Goal: Check status: Check status

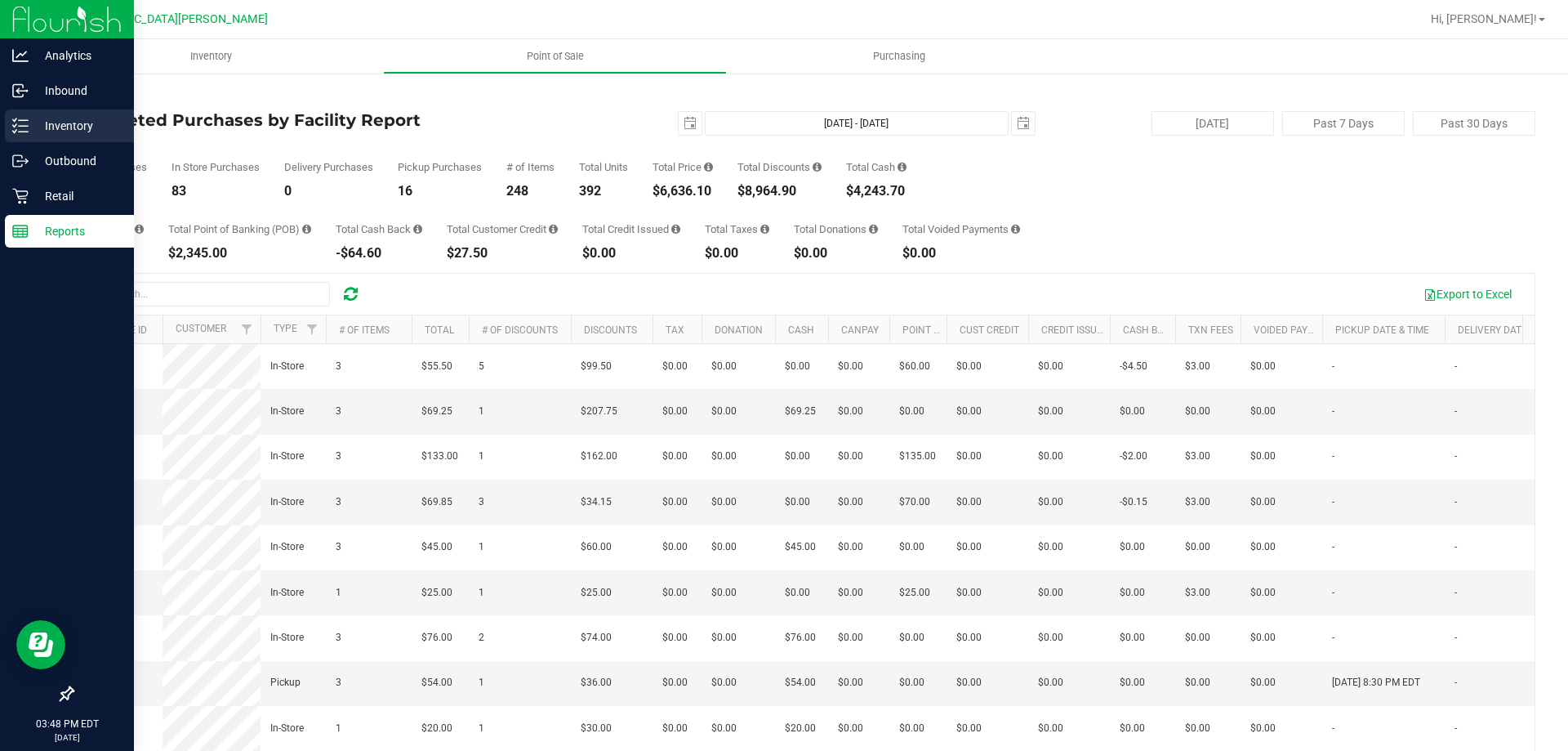
click at [50, 136] on div "Inventory" at bounding box center [69, 126] width 129 height 33
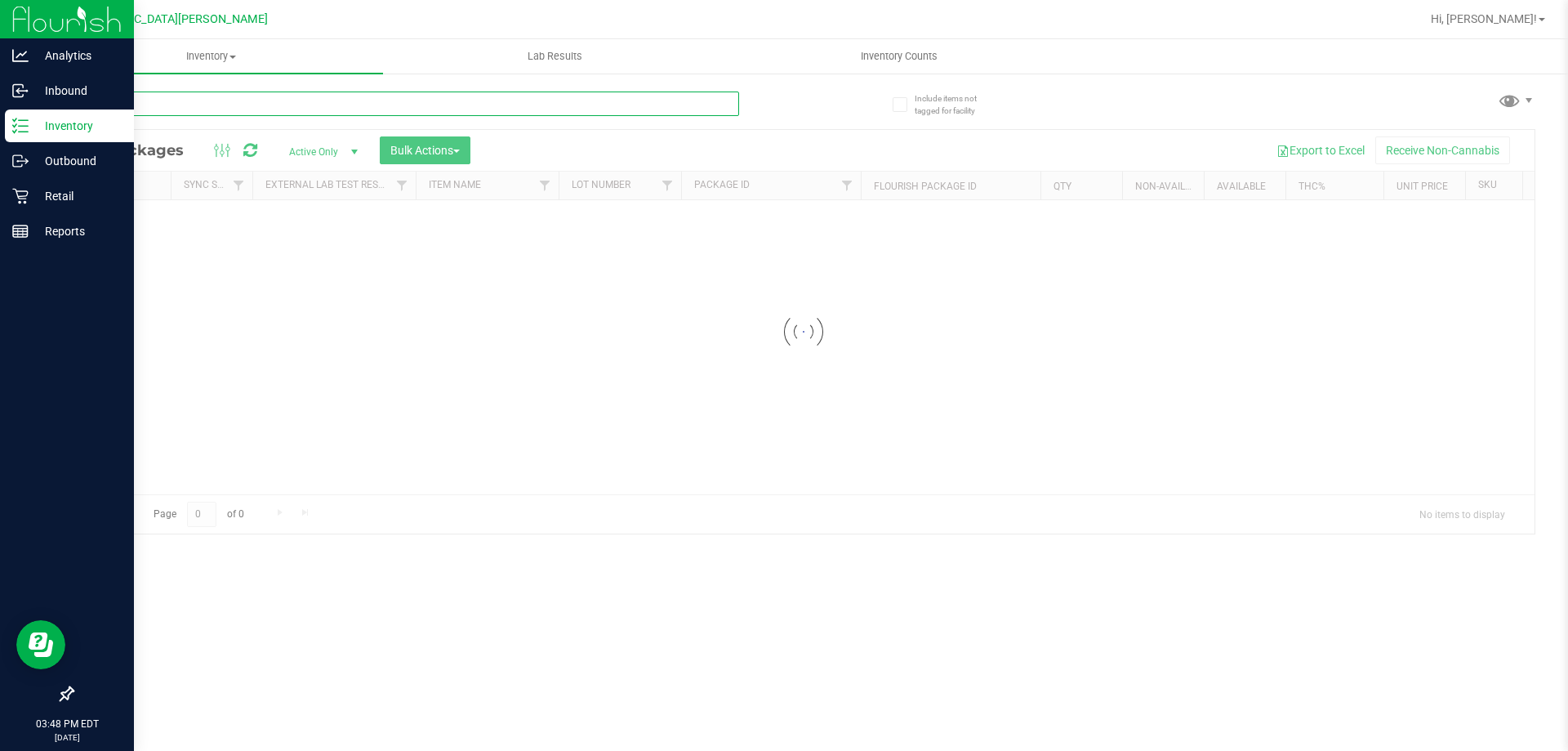
click at [202, 111] on input "text" at bounding box center [406, 103] width 667 height 24
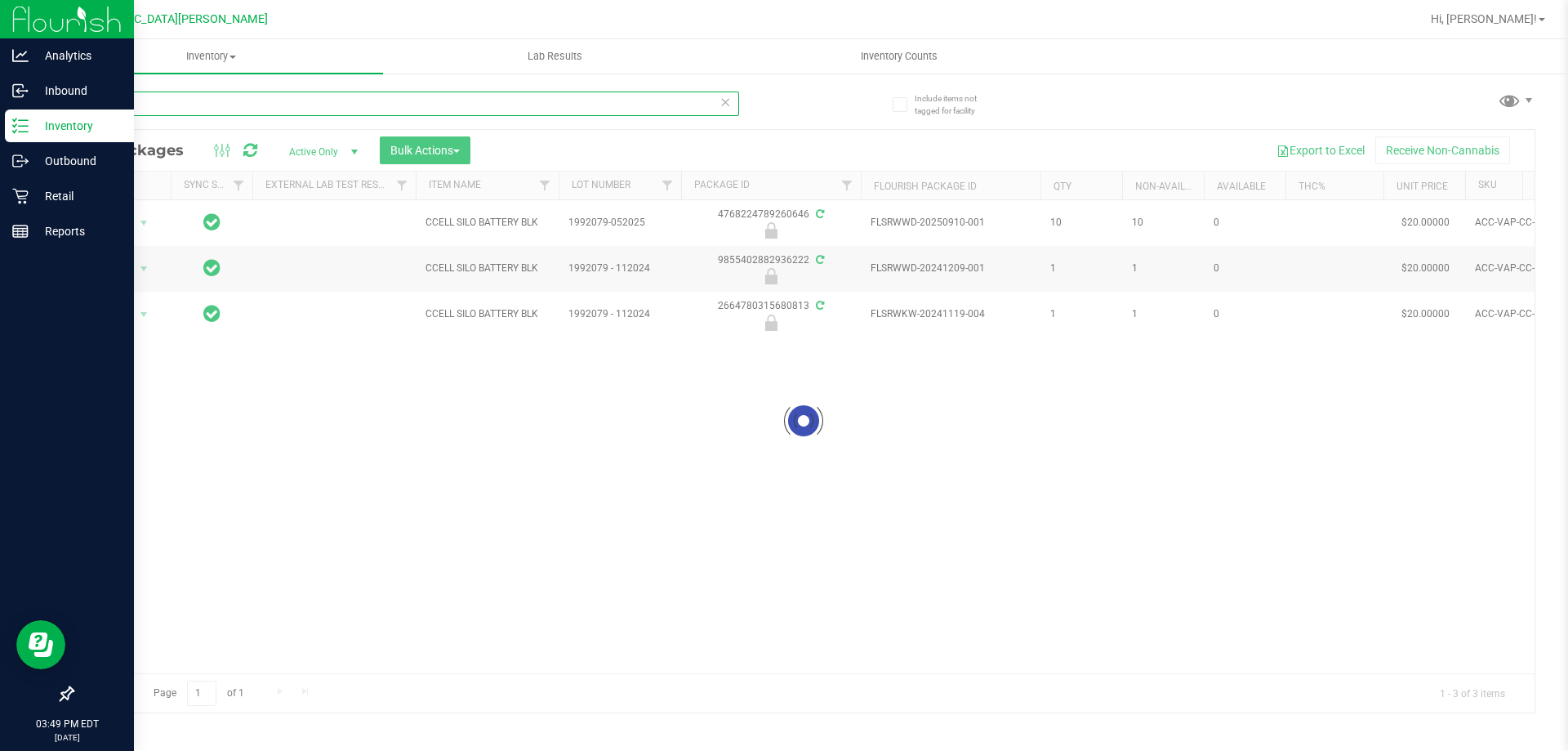
type input "silo"
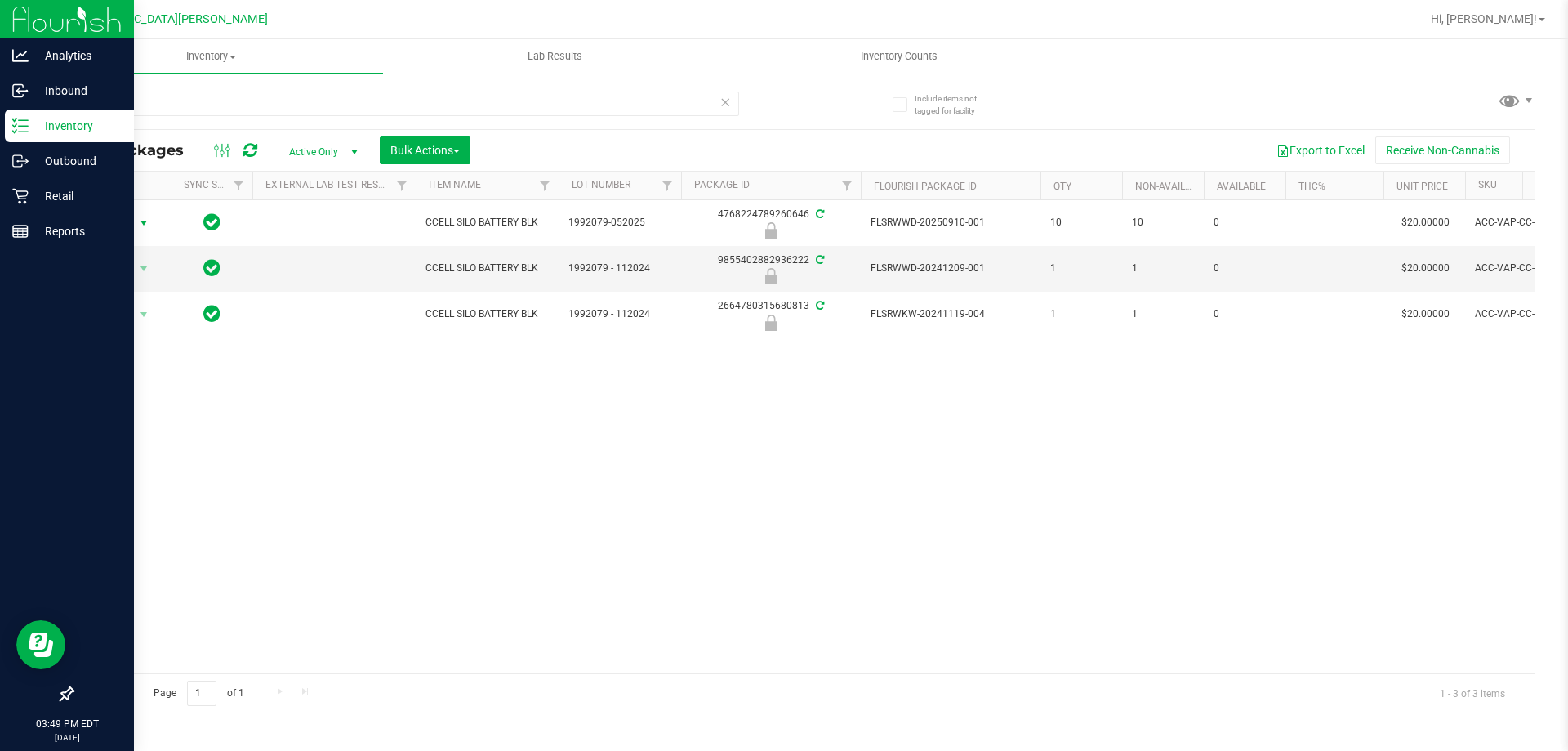
click at [122, 222] on span "Action" at bounding box center [110, 223] width 44 height 23
click at [136, 404] on li "Unlock package" at bounding box center [142, 416] width 104 height 24
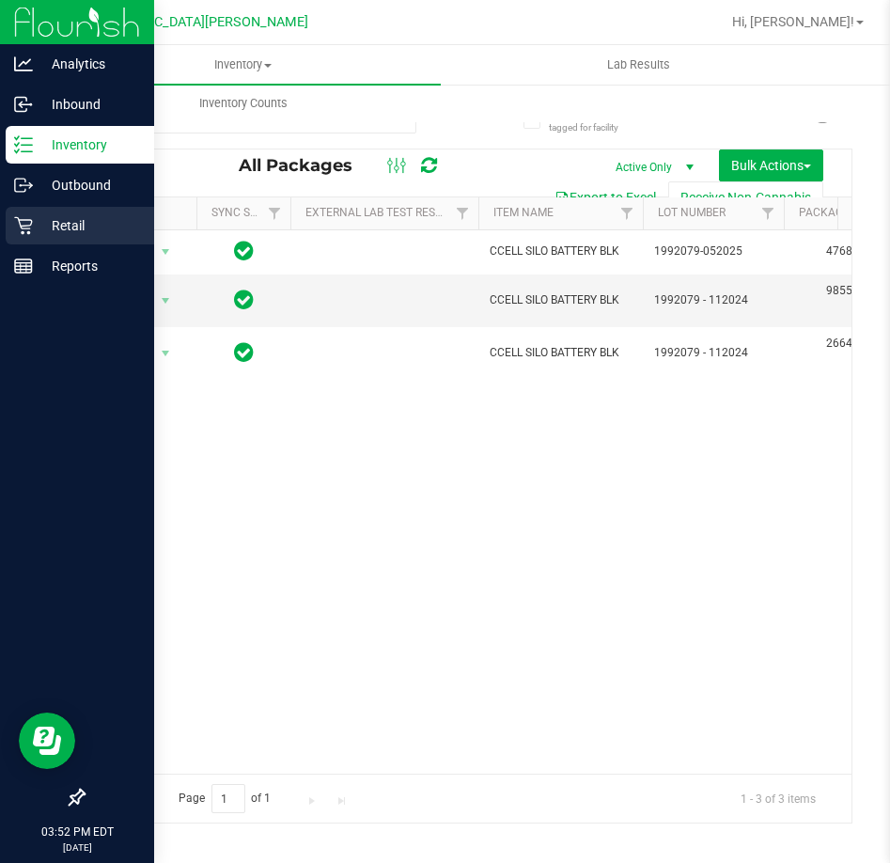
click at [54, 223] on p "Retail" at bounding box center [89, 225] width 113 height 23
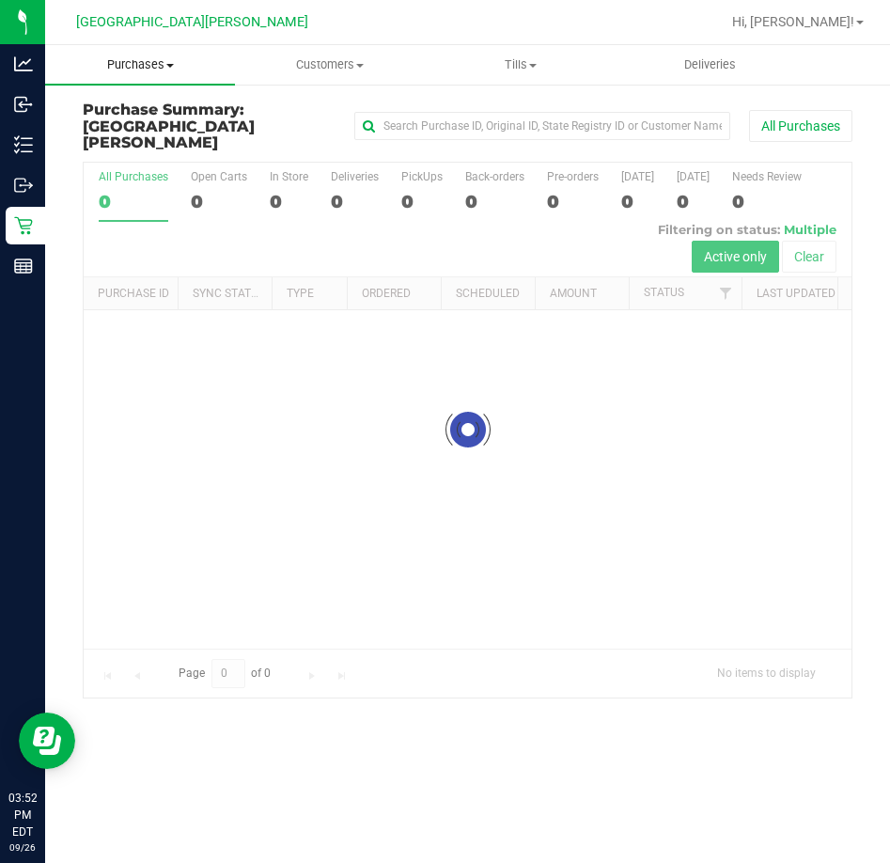
click at [147, 73] on uib-tab-heading "Purchases Summary of purchases Fulfillment All purchases" at bounding box center [140, 64] width 190 height 39
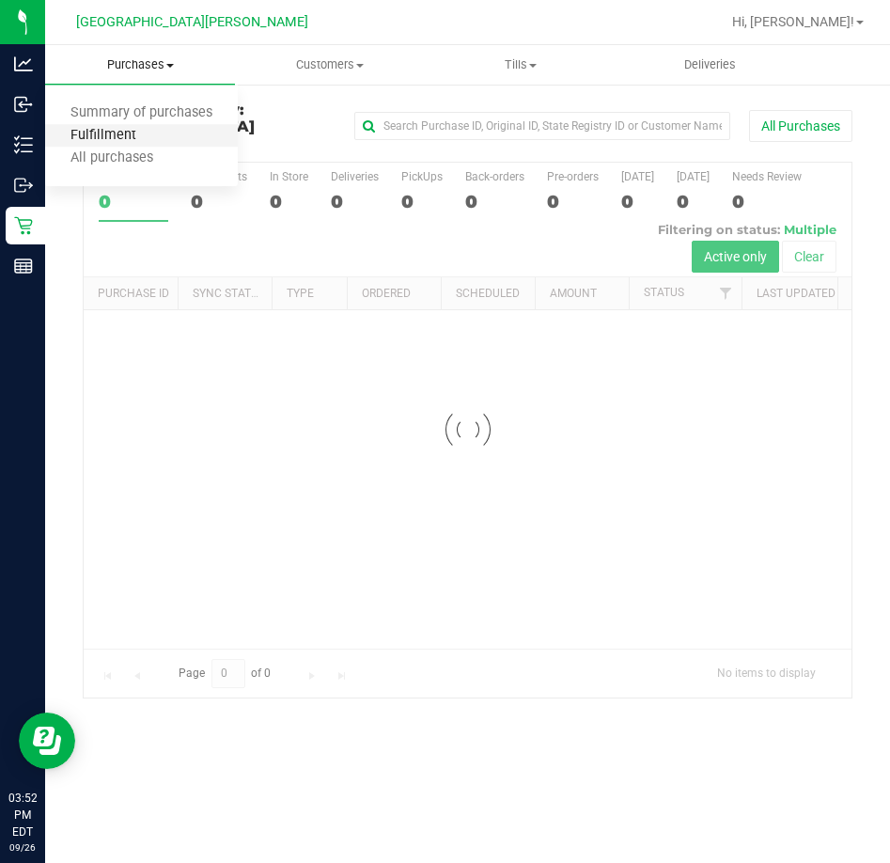
click at [112, 142] on span "Fulfillment" at bounding box center [103, 136] width 117 height 16
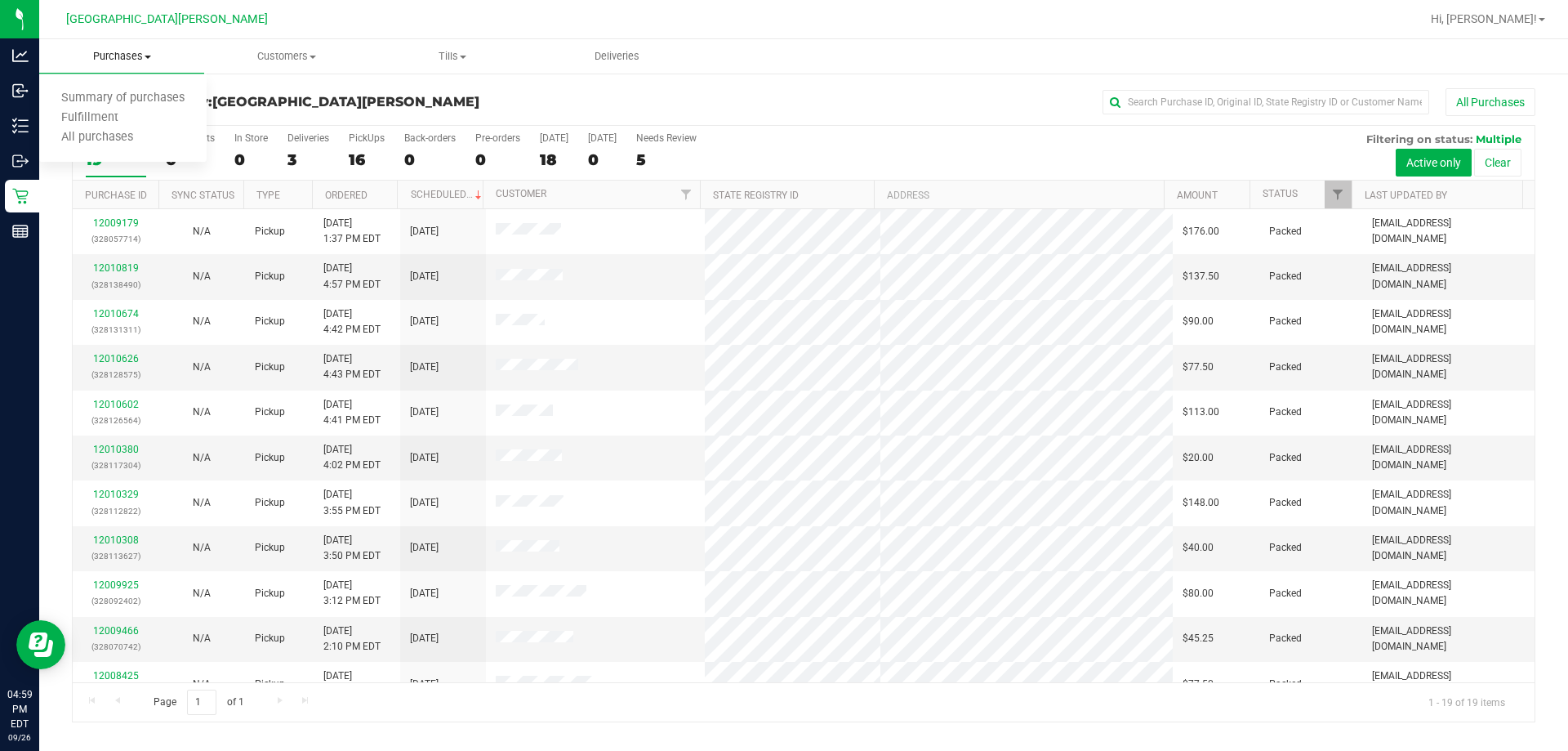
click at [111, 62] on span "Purchases" at bounding box center [122, 56] width 165 height 15
click at [130, 43] on uib-tab-heading "Purchases Summary of purchases Fulfillment All purchases" at bounding box center [122, 56] width 165 height 34
click at [86, 123] on span "Fulfillment" at bounding box center [89, 118] width 102 height 14
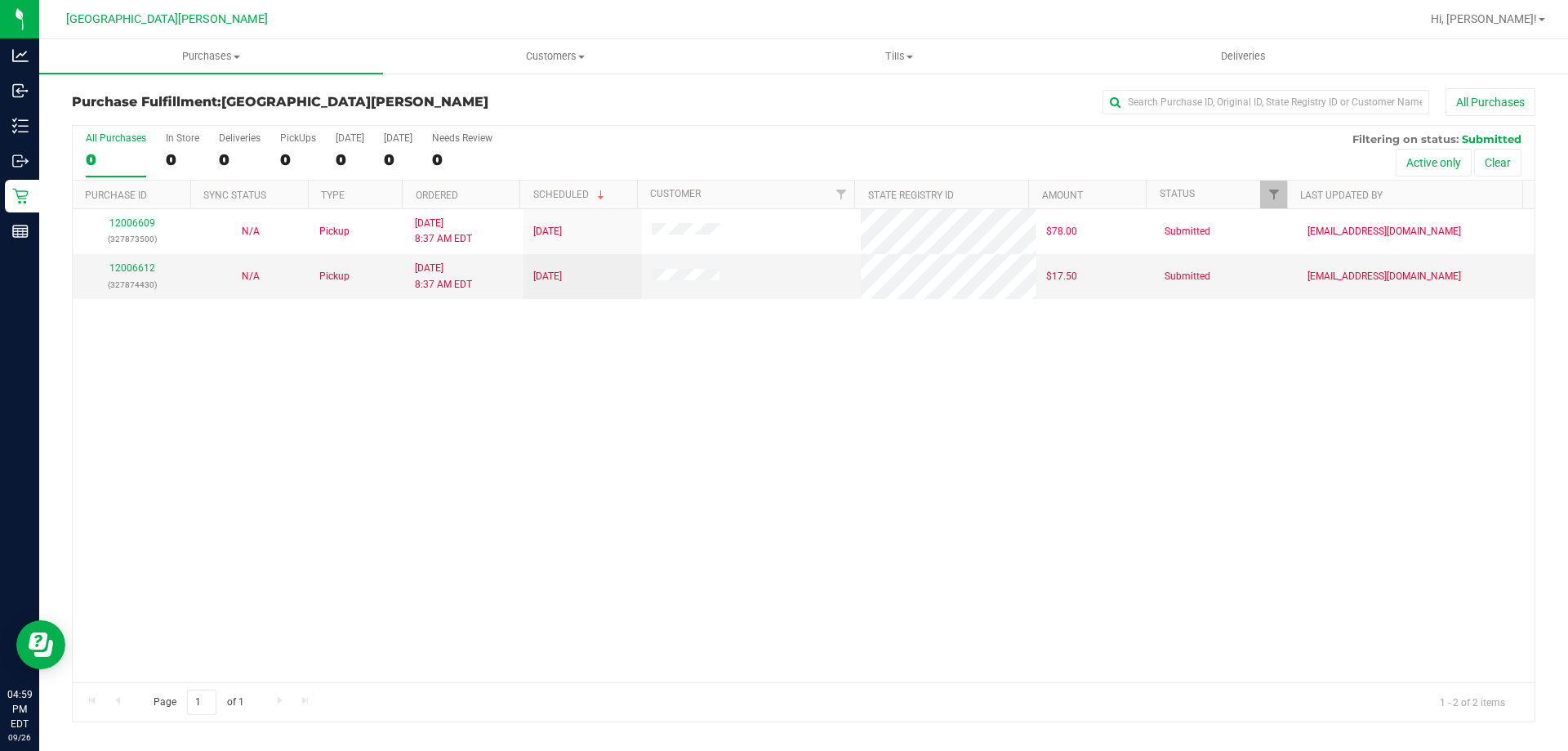
click at [296, 435] on div "12006609 (327873500) N/A Pickup 9/26/2025 8:37 AM EDT 9/26/2025 $78.00 Submitte…" at bounding box center [804, 446] width 1462 height 473
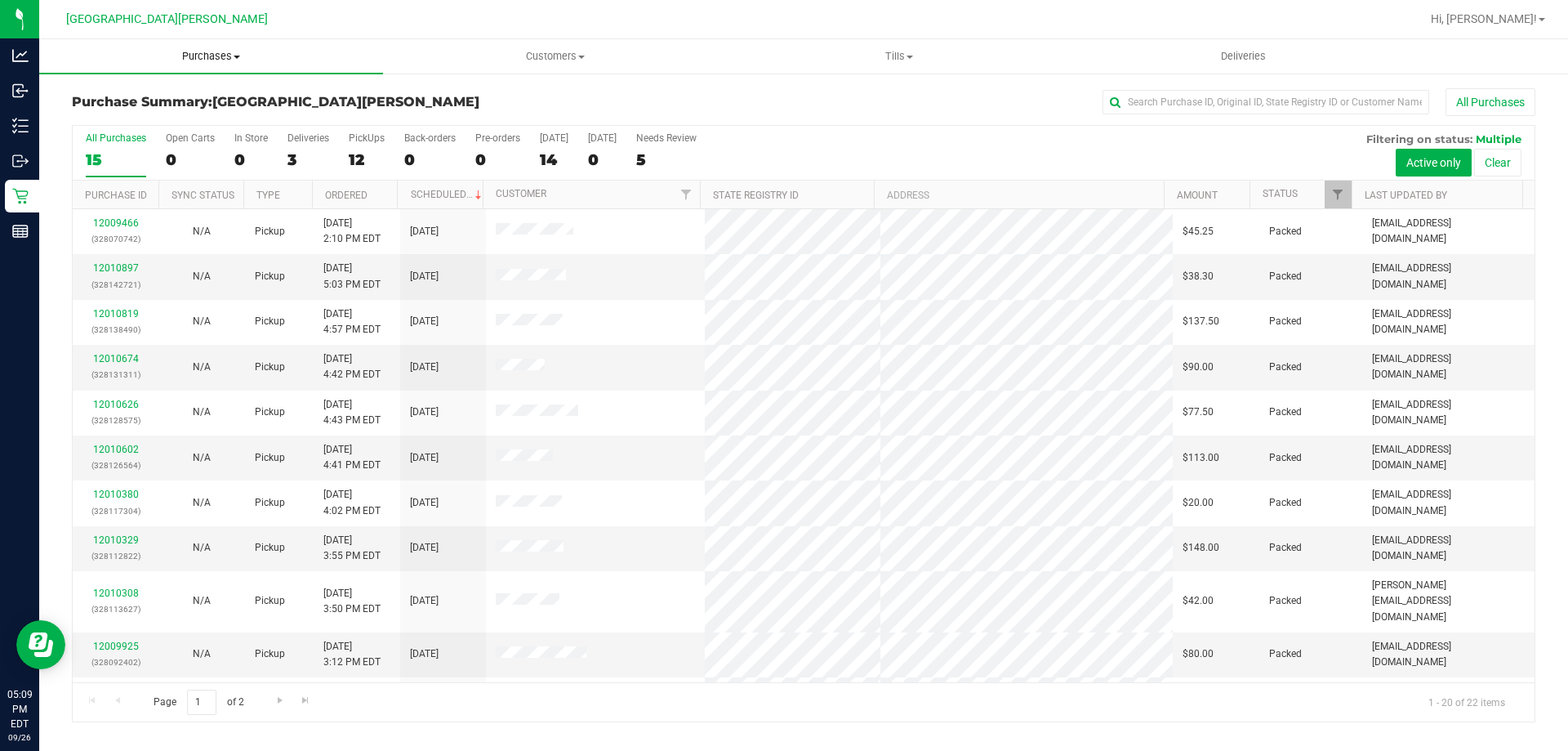
click at [226, 59] on span "Purchases" at bounding box center [211, 56] width 344 height 15
click at [173, 116] on li "Fulfillment" at bounding box center [211, 118] width 344 height 20
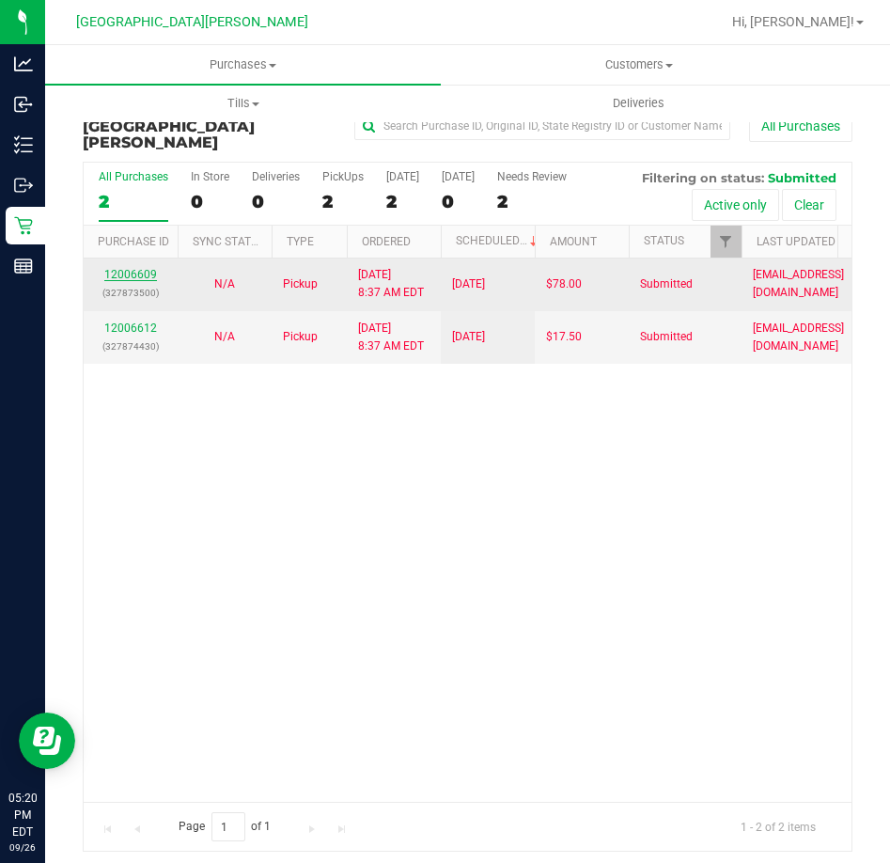
click at [113, 268] on link "12006609" at bounding box center [130, 274] width 53 height 13
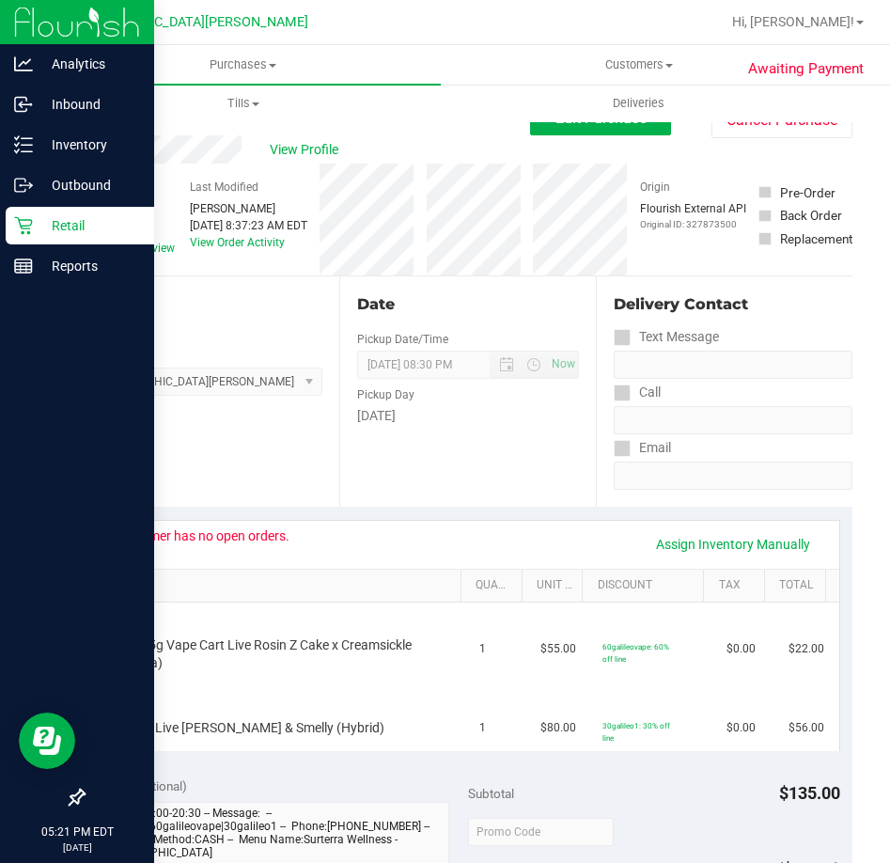
click at [27, 234] on icon at bounding box center [23, 225] width 19 height 19
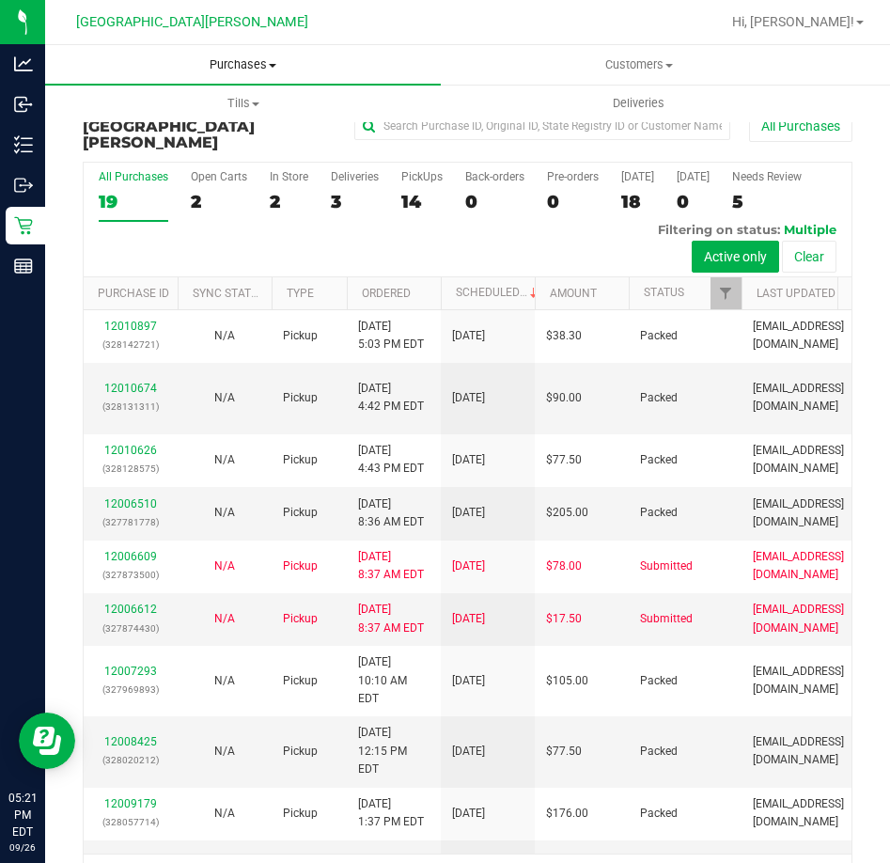
click at [228, 65] on span "Purchases" at bounding box center [243, 64] width 396 height 17
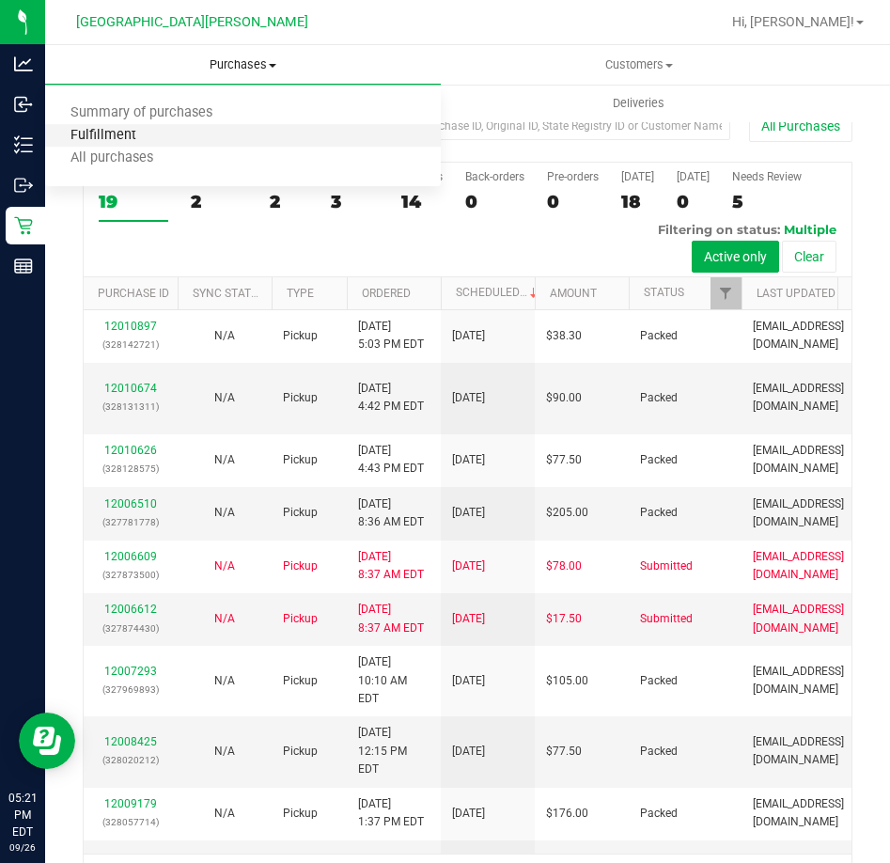
click at [150, 134] on span "Fulfillment" at bounding box center [103, 136] width 117 height 16
